Goal: Find specific page/section

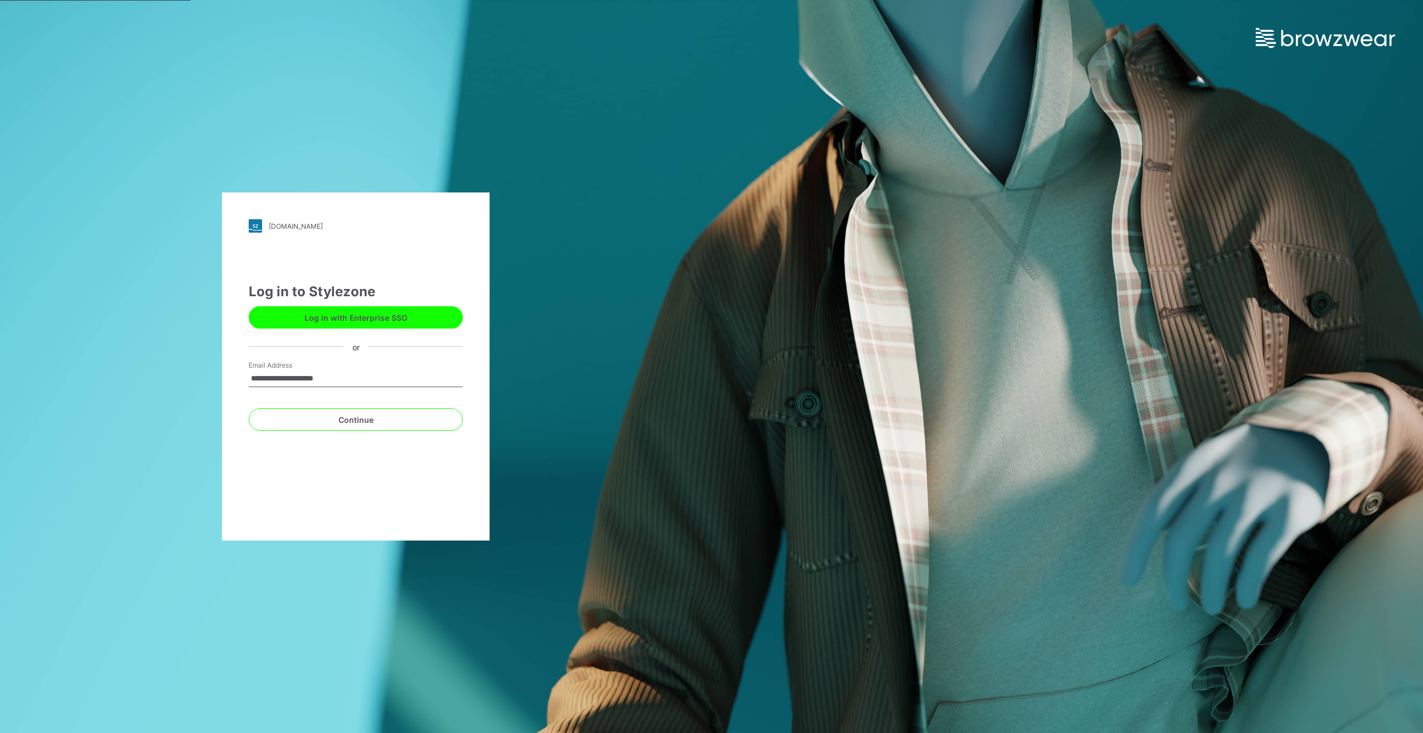
click at [356, 313] on button "Log in with Enterprise SSO" at bounding box center [356, 317] width 214 height 22
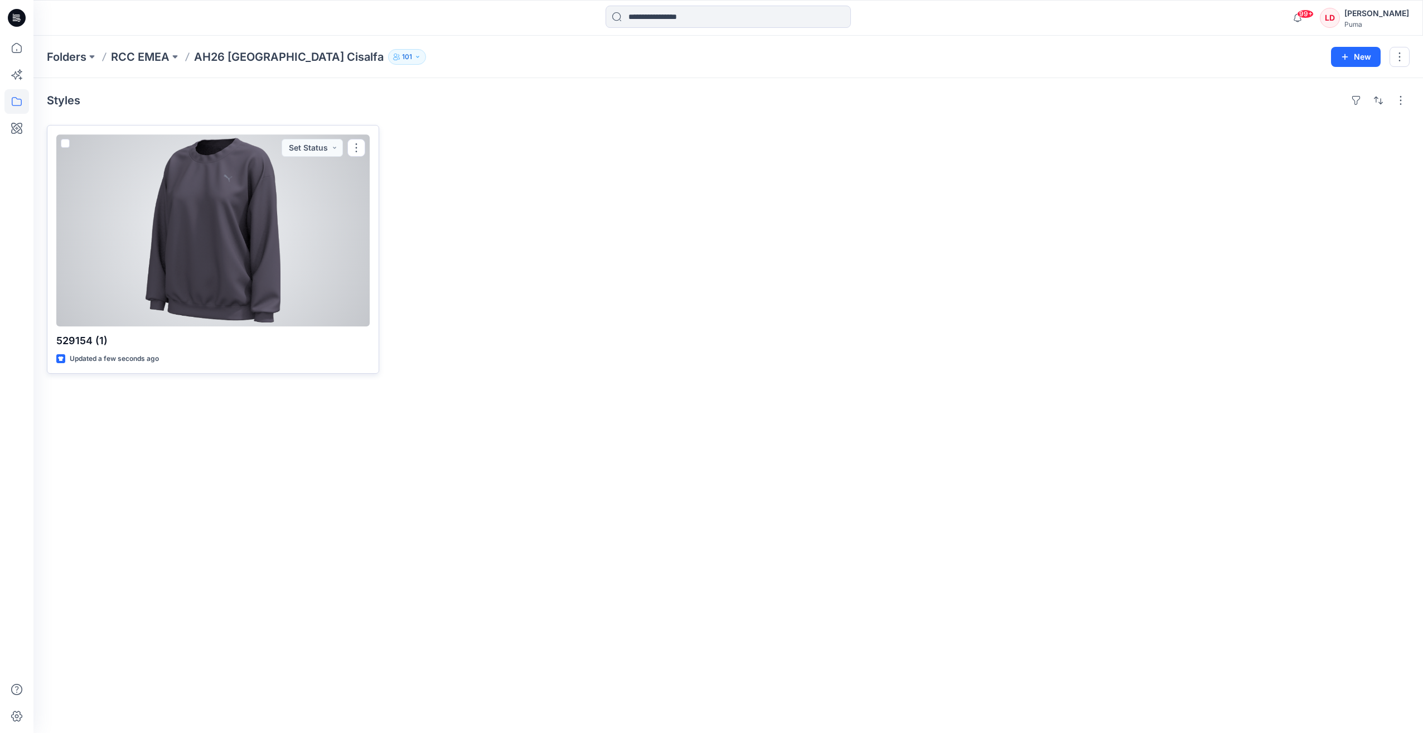
click at [279, 251] on div at bounding box center [212, 230] width 313 height 192
